Goal: Task Accomplishment & Management: Use online tool/utility

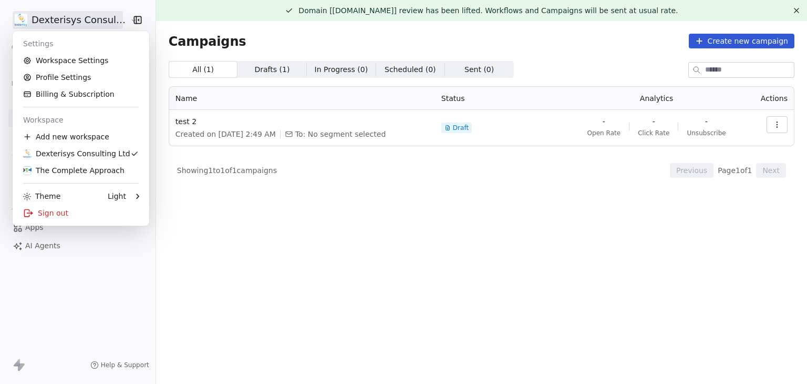
click at [93, 23] on html "Dexterisys Consulting Ltd Contacts People Marketing Workflows Campaigns Metrics…" at bounding box center [403, 192] width 807 height 384
click at [83, 171] on div "The Complete Approach" at bounding box center [73, 170] width 101 height 11
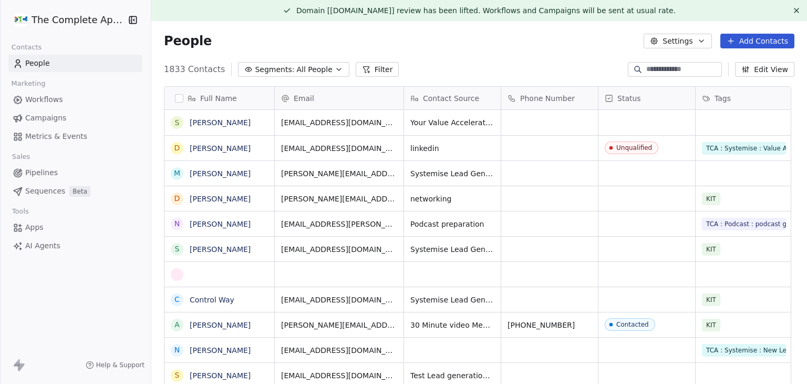
scroll to position [329, 645]
click at [41, 116] on span "Campaigns" at bounding box center [45, 117] width 41 height 11
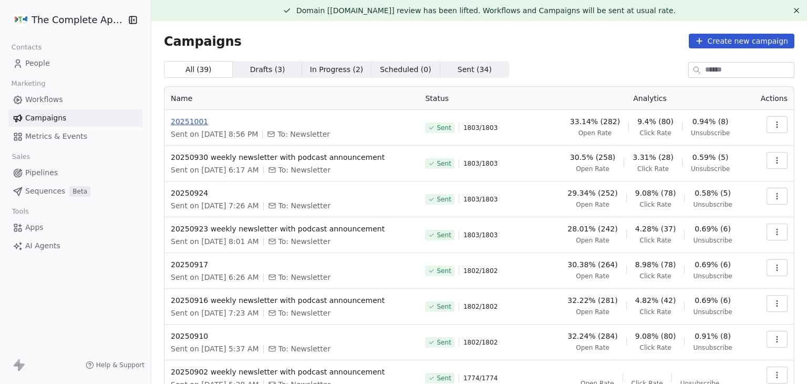
click at [190, 122] on span "20251001" at bounding box center [292, 121] width 242 height 11
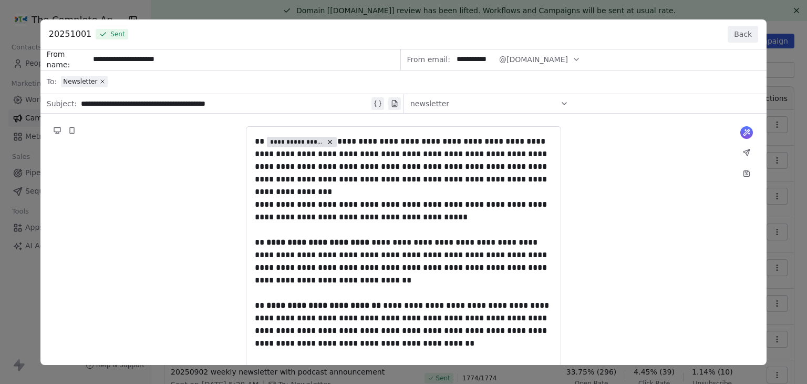
click at [736, 29] on button "Back" at bounding box center [743, 34] width 30 height 17
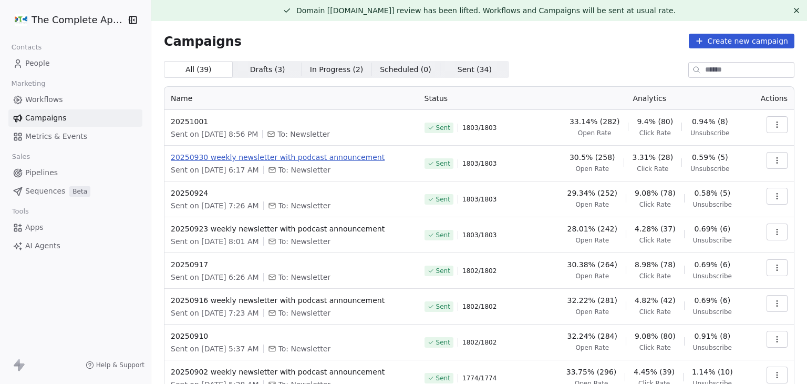
click at [252, 160] on span "20250930 weekly newsletter with podcast announcement" at bounding box center [291, 157] width 241 height 11
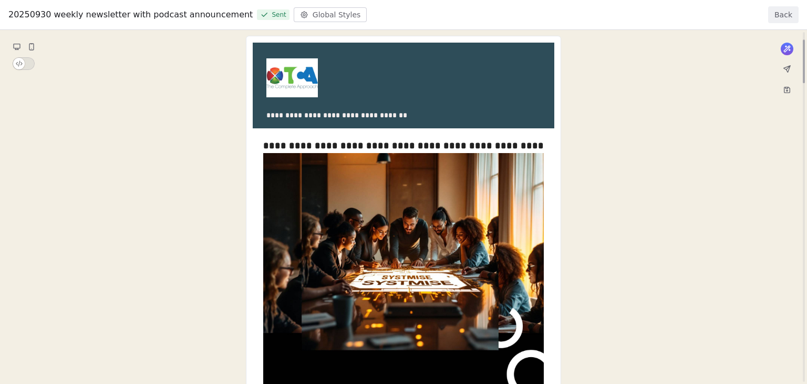
scroll to position [74, 0]
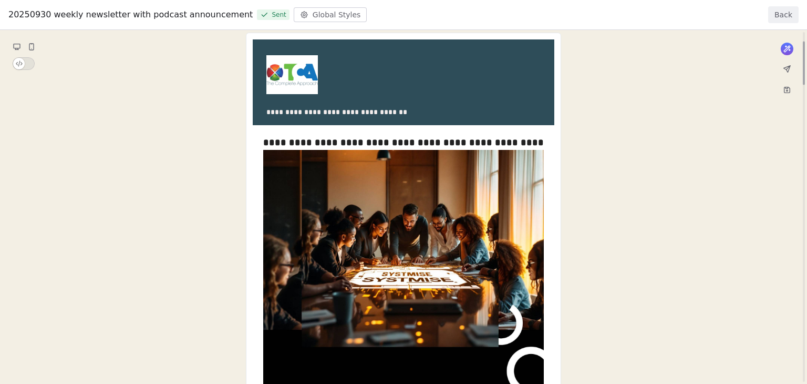
click at [805, 49] on div at bounding box center [804, 64] width 2 height 44
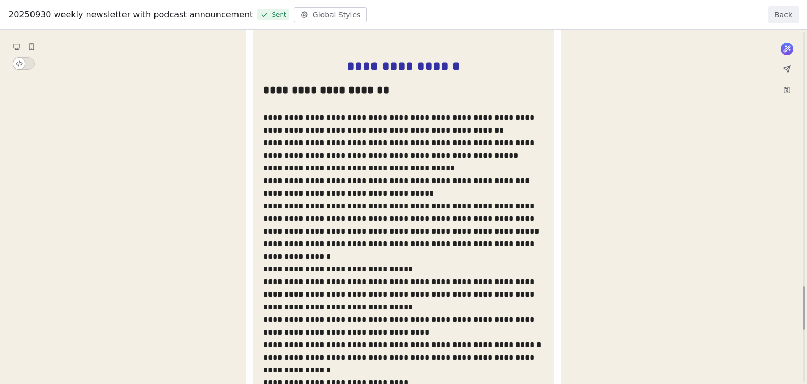
scroll to position [2056, 0]
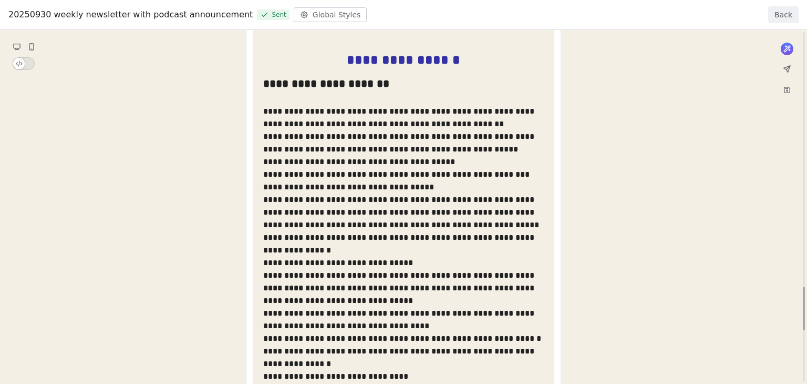
drag, startPoint x: 804, startPoint y: 291, endPoint x: 807, endPoint y: 296, distance: 5.7
click at [805, 296] on div at bounding box center [804, 308] width 2 height 44
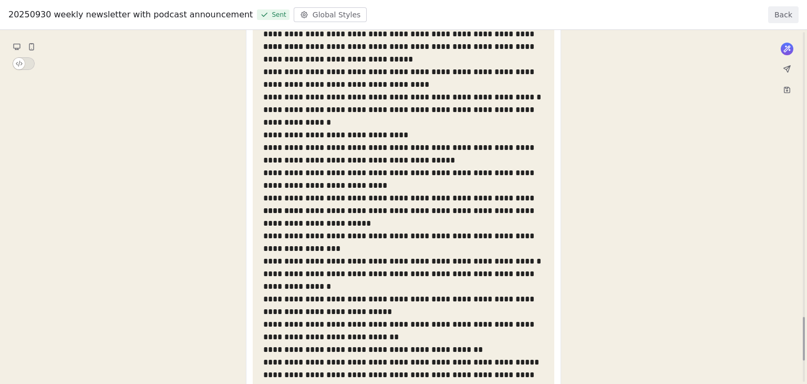
scroll to position [2311, 0]
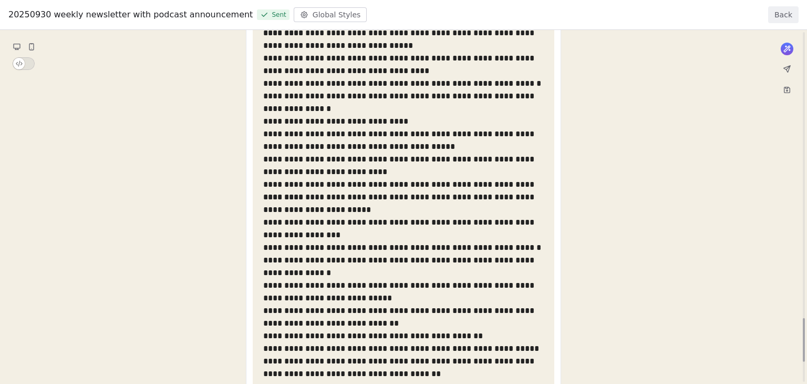
drag, startPoint x: 805, startPoint y: 312, endPoint x: 805, endPoint y: 331, distance: 18.4
click at [805, 331] on div at bounding box center [804, 340] width 2 height 44
click at [787, 12] on button "Back" at bounding box center [783, 14] width 30 height 17
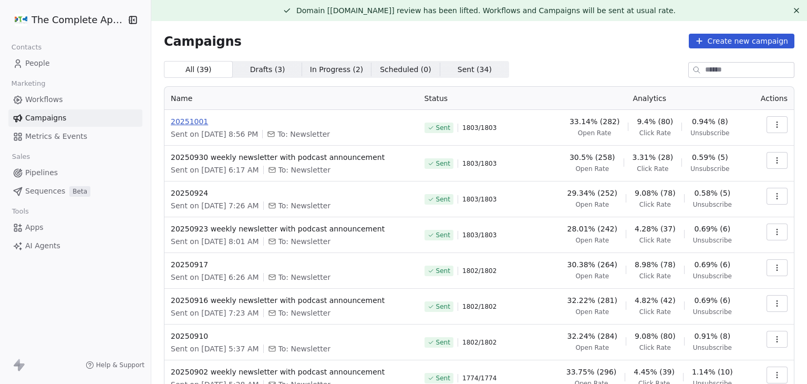
click at [178, 119] on span "20251001" at bounding box center [291, 121] width 241 height 11
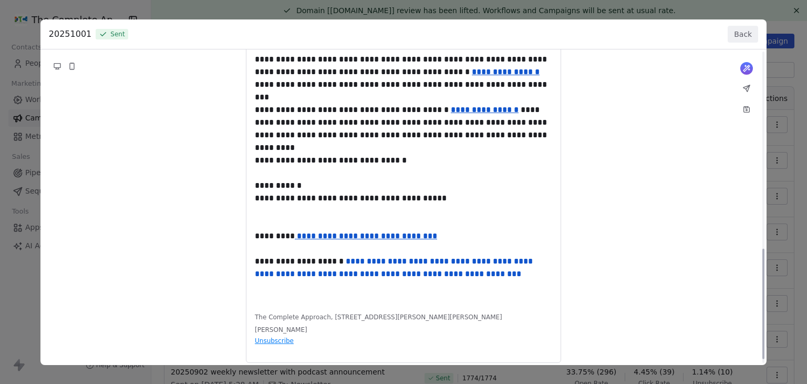
scroll to position [572, 0]
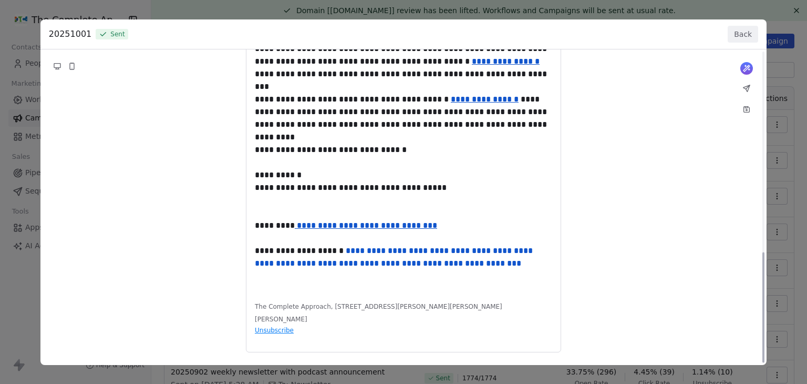
click at [729, 34] on button "Back" at bounding box center [743, 34] width 30 height 17
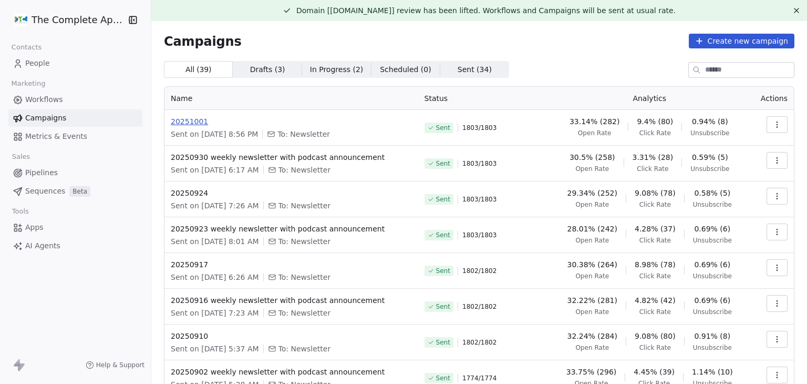
click at [191, 124] on span "20251001" at bounding box center [291, 121] width 241 height 11
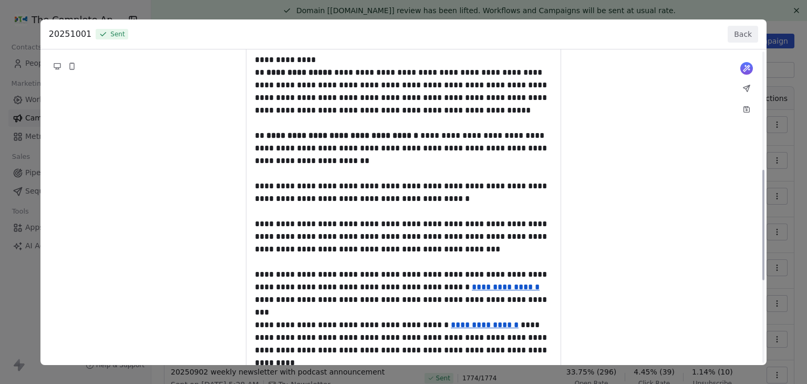
scroll to position [349, 0]
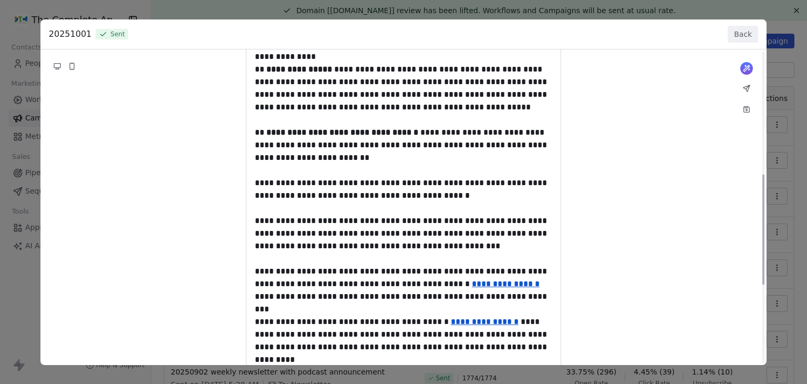
drag, startPoint x: 764, startPoint y: 146, endPoint x: 765, endPoint y: 250, distance: 104.1
click at [765, 250] on div at bounding box center [764, 229] width 2 height 110
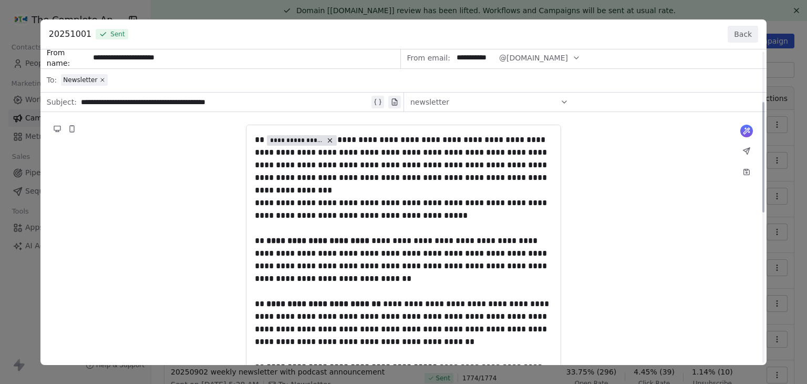
scroll to position [0, 0]
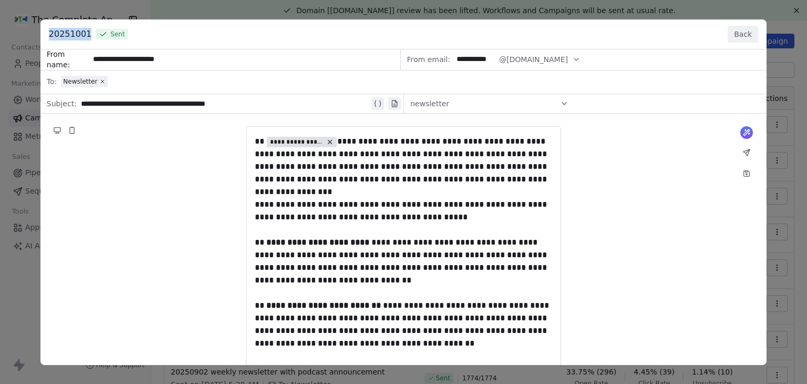
drag, startPoint x: 84, startPoint y: 33, endPoint x: 45, endPoint y: 34, distance: 38.9
click at [45, 34] on div "20251001 Sent Back" at bounding box center [403, 34] width 726 height 30
copy span "20251001"
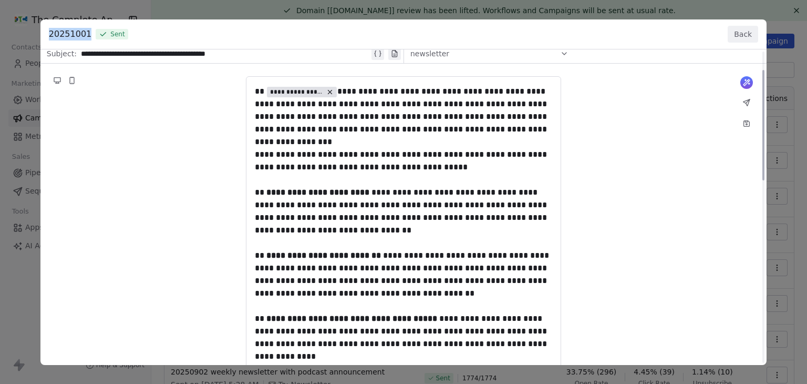
scroll to position [53, 0]
